Goal: Contribute content: Add original content to the website for others to see

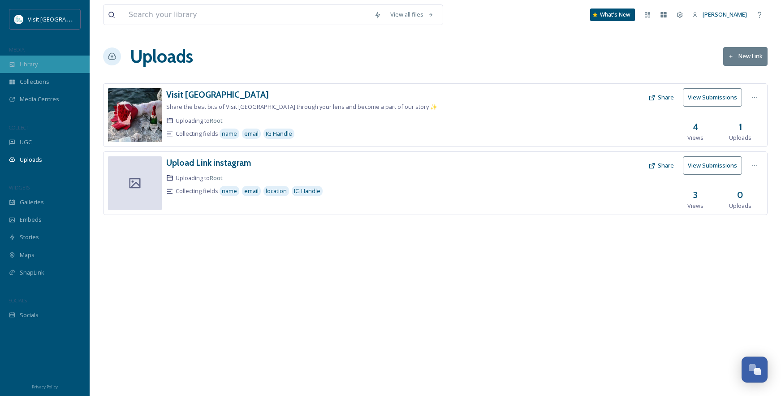
click at [27, 69] on div "Library" at bounding box center [45, 64] width 90 height 17
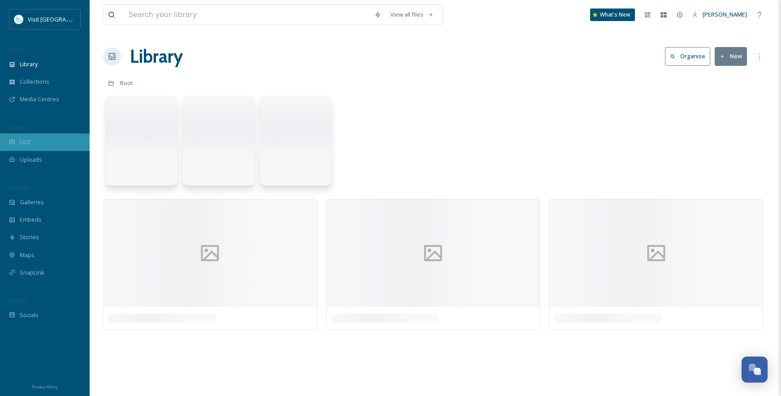
click at [25, 142] on span "UGC" at bounding box center [26, 142] width 12 height 9
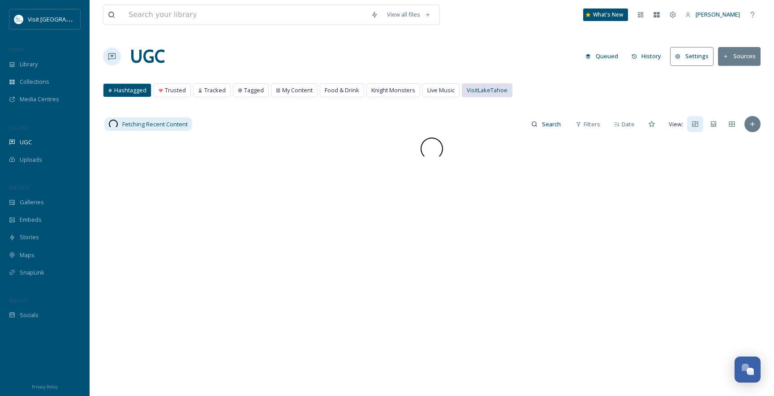
click at [470, 89] on span "VisitLakeTahoe" at bounding box center [487, 90] width 41 height 9
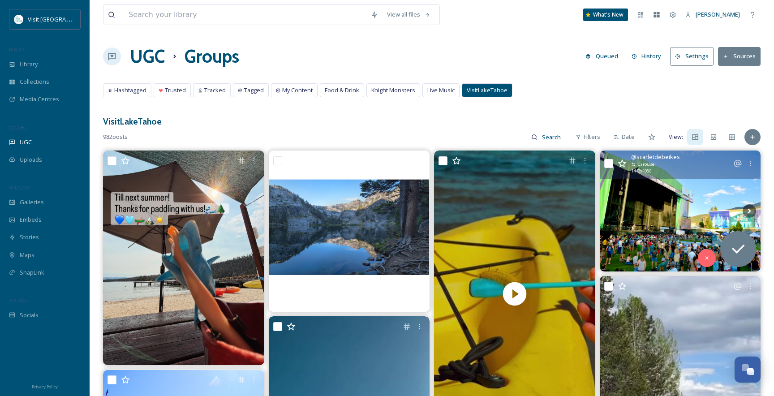
click at [656, 227] on img at bounding box center [680, 210] width 161 height 121
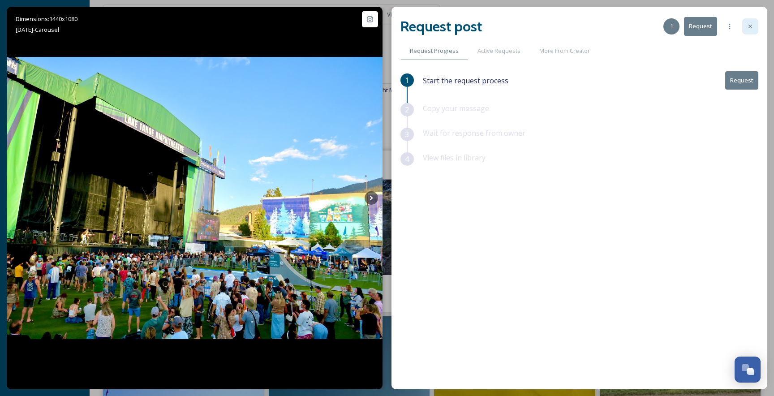
click at [752, 25] on icon at bounding box center [749, 26] width 7 height 7
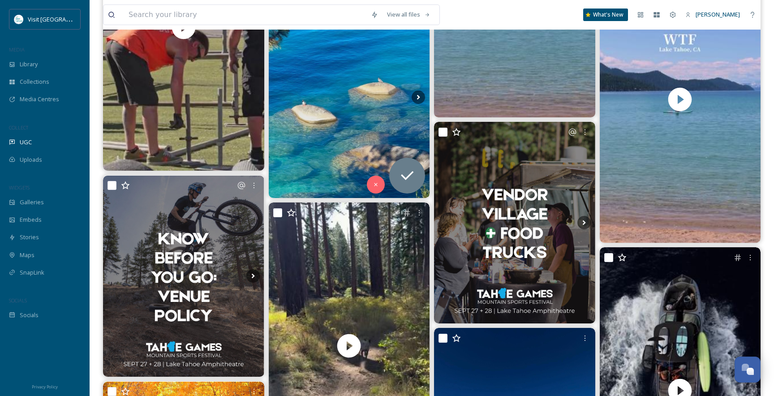
scroll to position [627, 0]
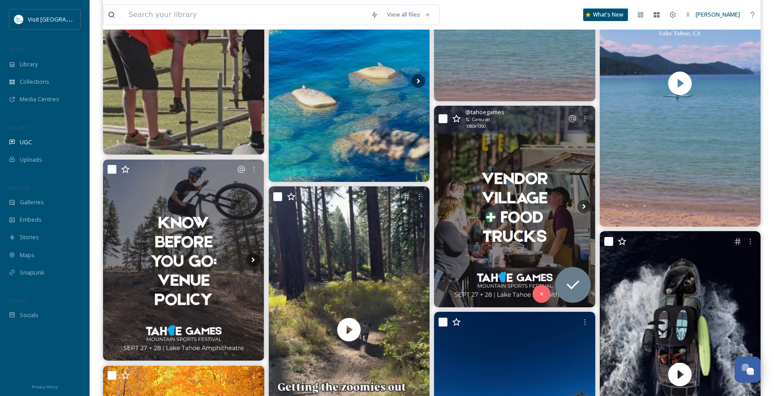
click at [506, 210] on img at bounding box center [514, 206] width 161 height 201
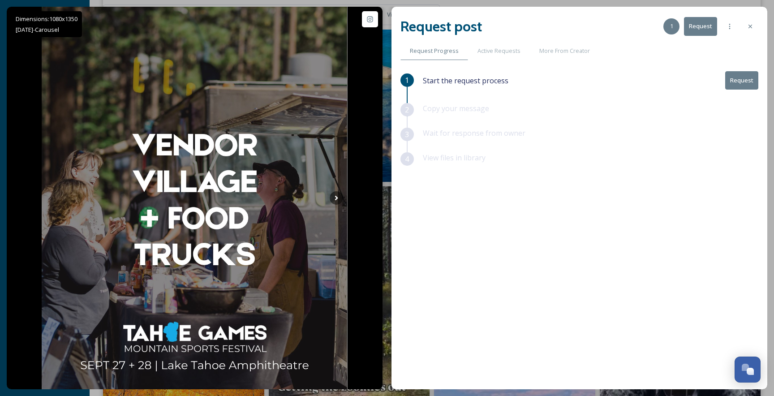
click at [755, 26] on div at bounding box center [750, 26] width 16 height 16
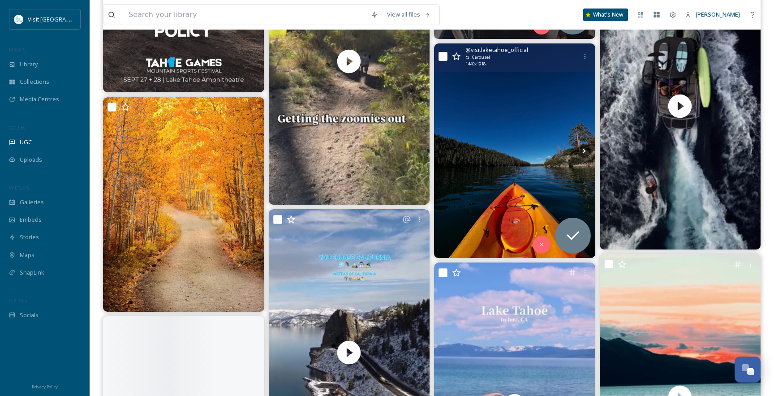
scroll to position [896, 0]
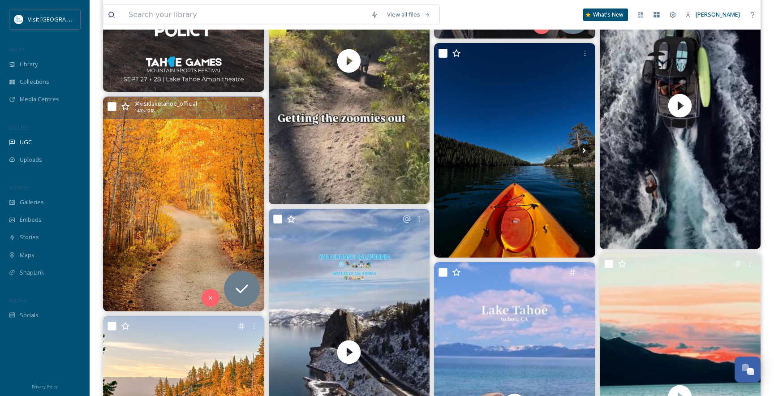
click at [168, 203] on img at bounding box center [183, 204] width 161 height 214
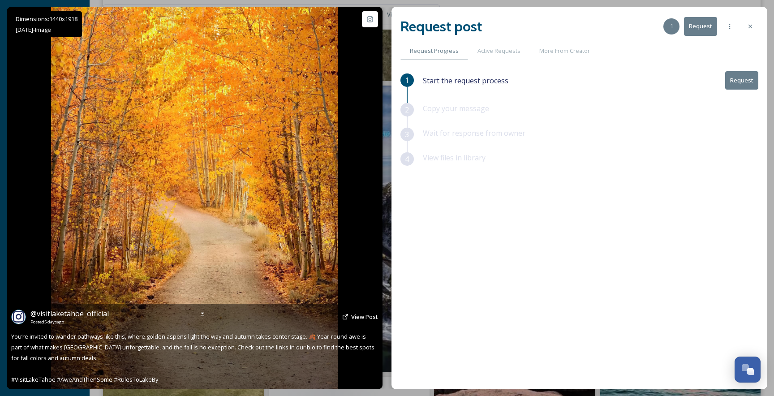
scroll to position [1030, 0]
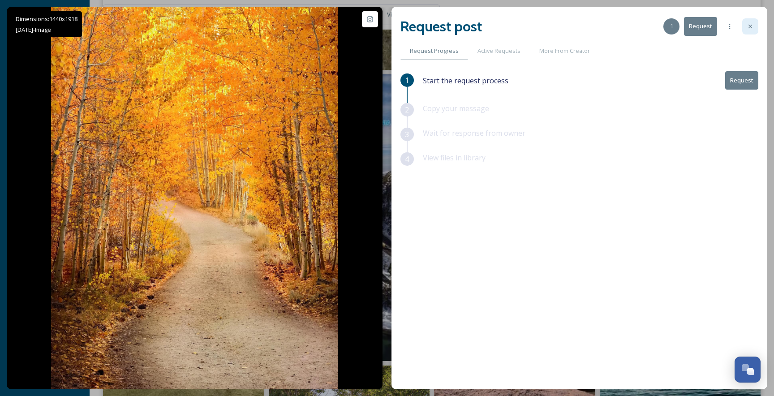
drag, startPoint x: 729, startPoint y: 39, endPoint x: 750, endPoint y: 30, distance: 22.1
click at [749, 31] on div "Request post 1 Request Request Progress Active Requests More From Creator 1 Sta…" at bounding box center [579, 198] width 376 height 382
click at [750, 30] on icon at bounding box center [749, 26] width 7 height 7
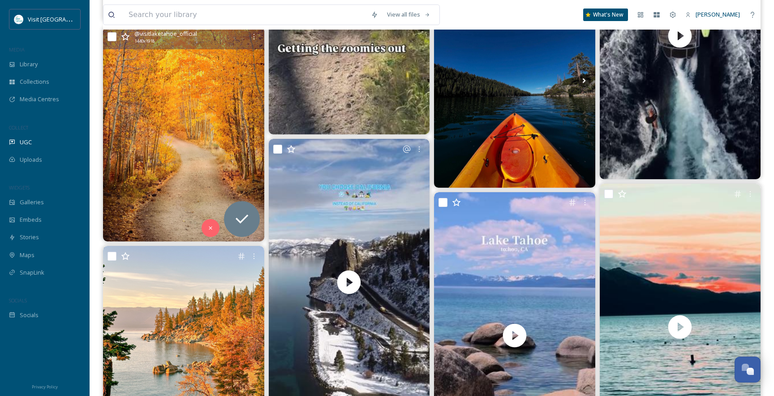
scroll to position [846, 0]
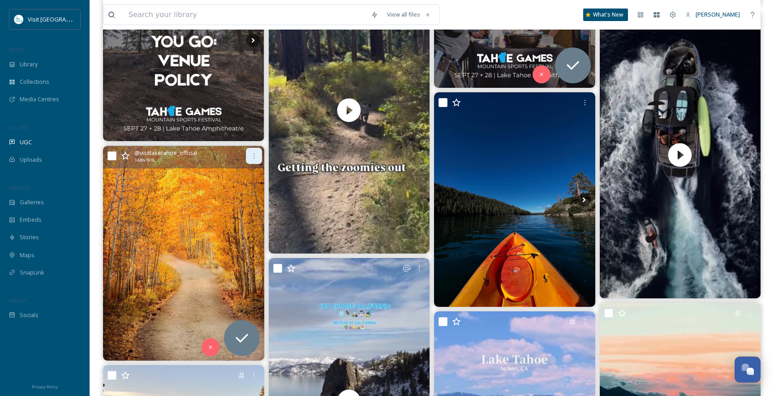
click at [254, 155] on icon at bounding box center [253, 155] width 7 height 7
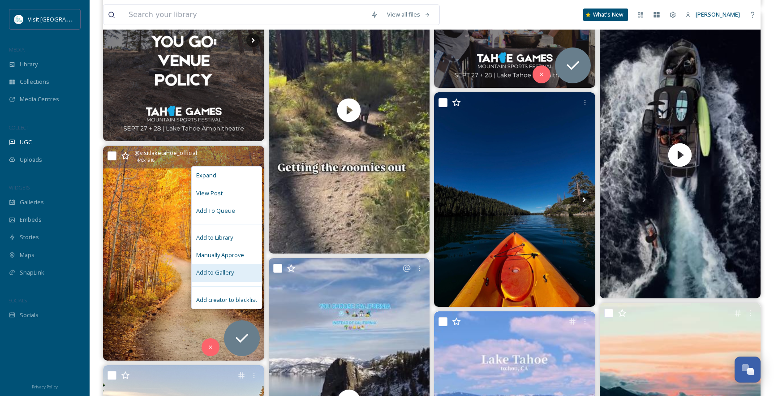
click at [220, 268] on span "Add to Gallery" at bounding box center [215, 272] width 38 height 9
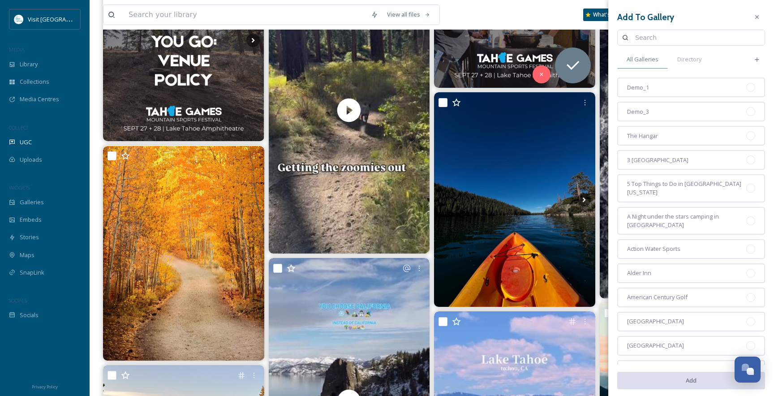
click at [651, 41] on input at bounding box center [695, 38] width 129 height 18
type input "generic"
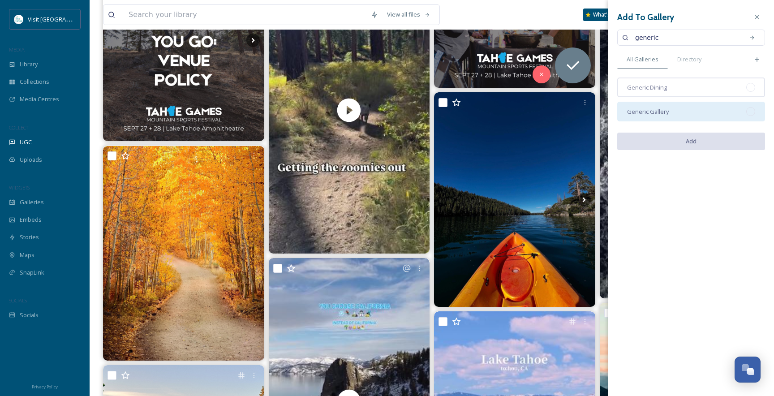
click at [695, 111] on div "Generic Gallery" at bounding box center [691, 112] width 148 height 20
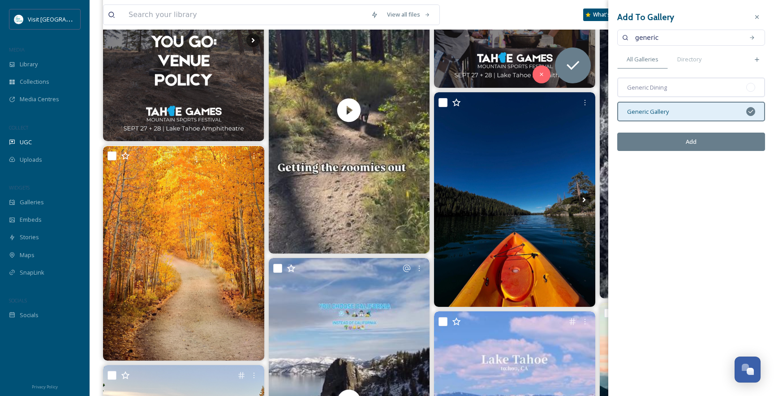
click at [699, 141] on button "Add" at bounding box center [691, 142] width 148 height 18
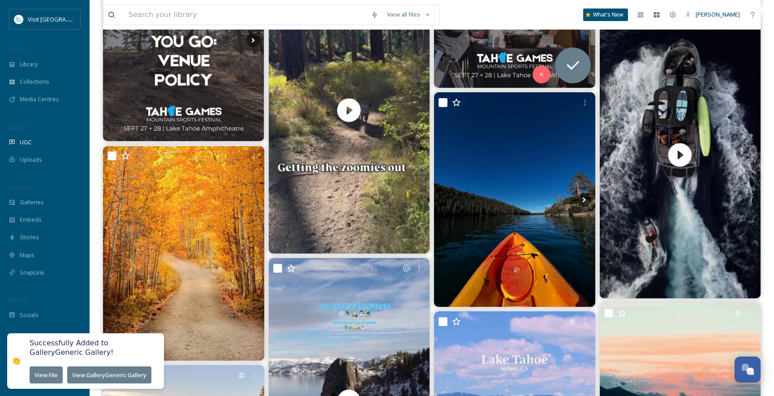
click at [93, 379] on button "View Gallery Generic Gallery" at bounding box center [109, 374] width 84 height 17
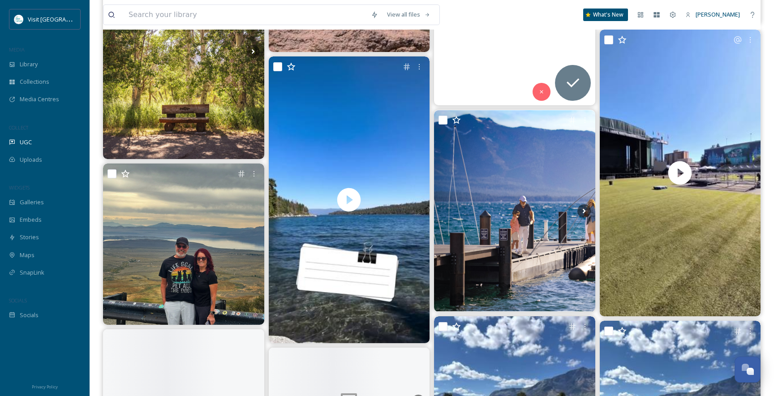
scroll to position [1343, 0]
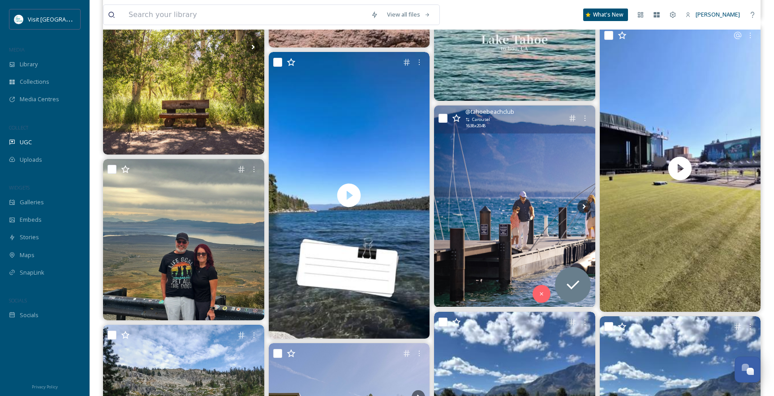
click at [536, 213] on img at bounding box center [514, 206] width 161 height 201
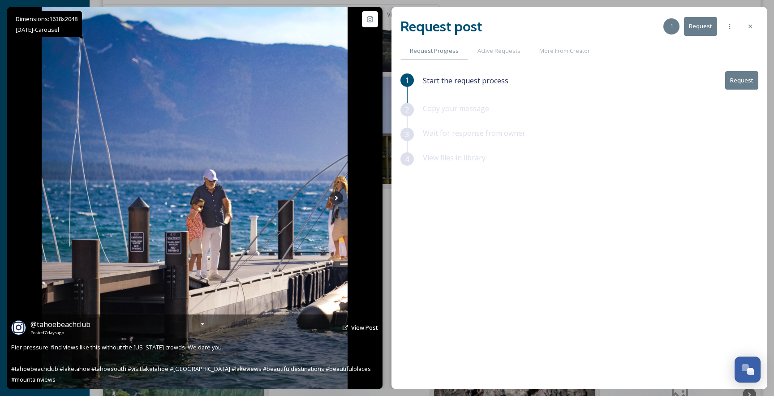
scroll to position [1612, 0]
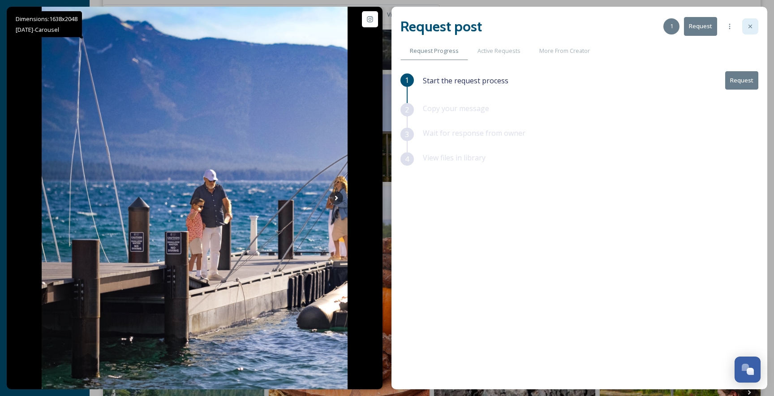
click at [757, 28] on div at bounding box center [750, 26] width 16 height 16
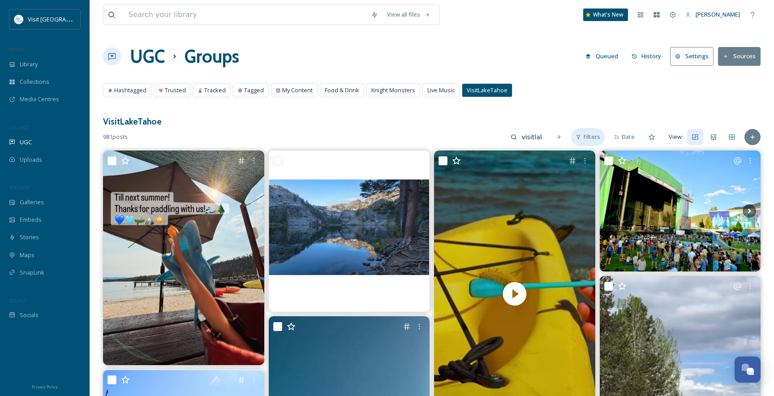
click at [593, 141] on span "Filters" at bounding box center [591, 137] width 17 height 9
click at [208, 88] on span "Tracked" at bounding box center [214, 90] width 21 height 9
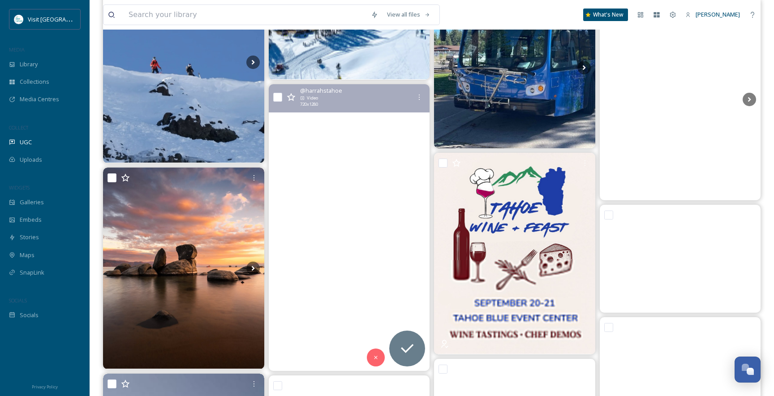
scroll to position [851, 0]
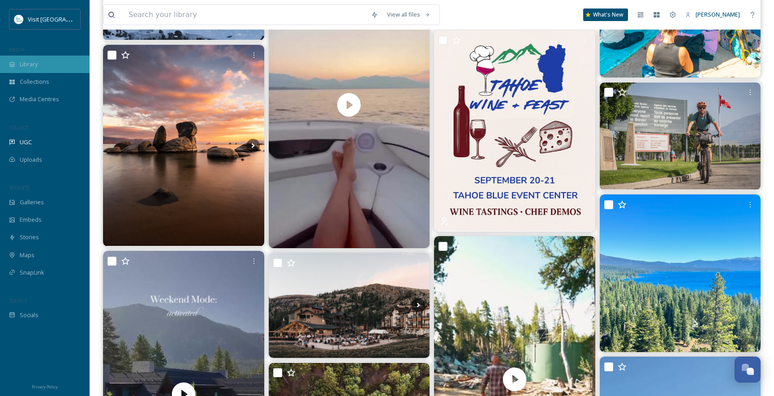
click at [30, 64] on span "Library" at bounding box center [29, 64] width 18 height 9
